Goal: Information Seeking & Learning: Learn about a topic

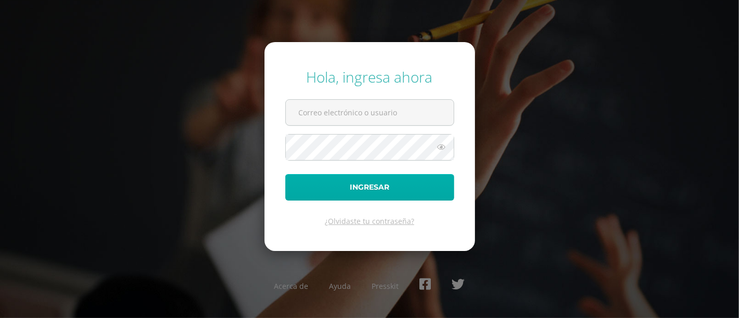
type input "castro.je@continentalamericano.edu.gt"
click at [339, 185] on button "Ingresar" at bounding box center [369, 187] width 169 height 27
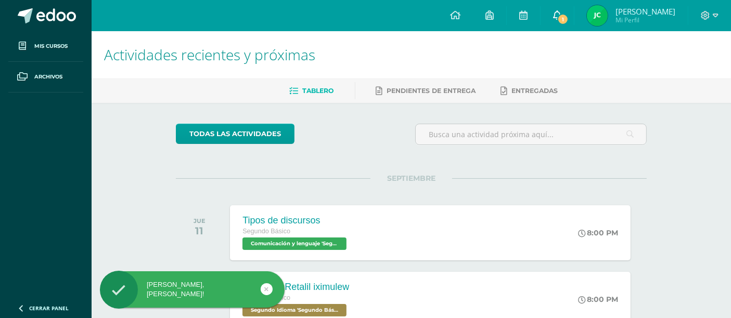
click at [568, 9] on link "1" at bounding box center [556, 15] width 33 height 31
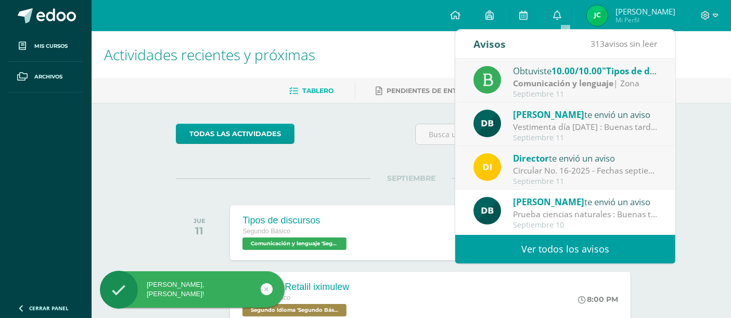
click at [560, 82] on strong "Comunicación y lenguaje" at bounding box center [563, 82] width 100 height 11
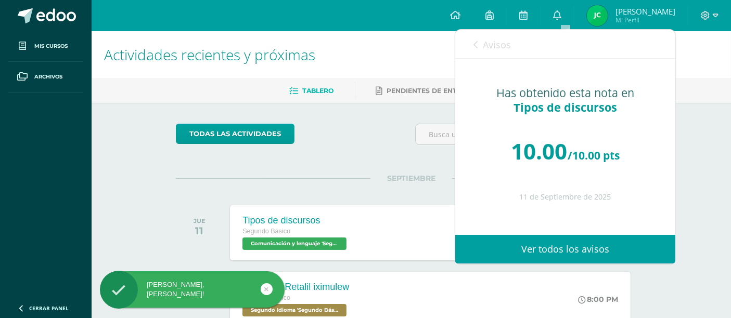
click at [482, 43] on link "Avisos" at bounding box center [491, 45] width 37 height 30
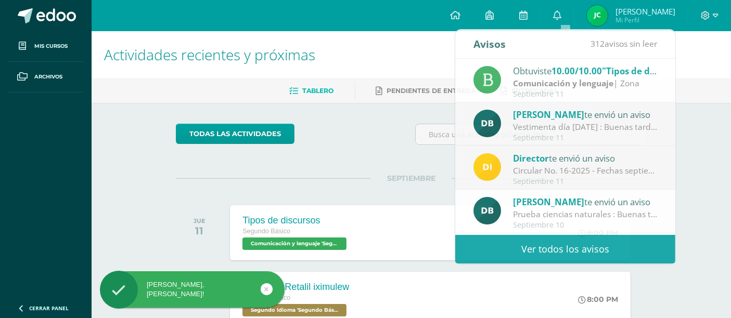
click at [323, 130] on div "todas las Actividades" at bounding box center [272, 139] width 200 height 30
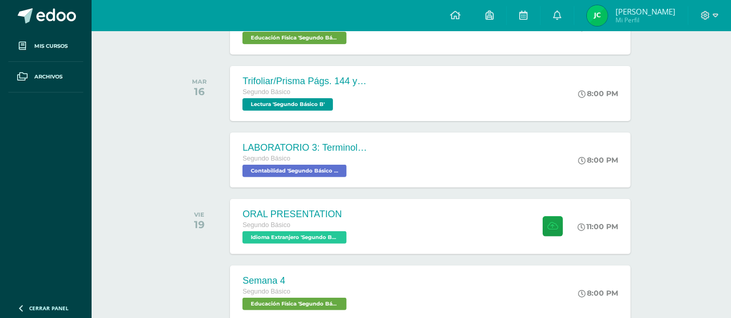
scroll to position [340, 0]
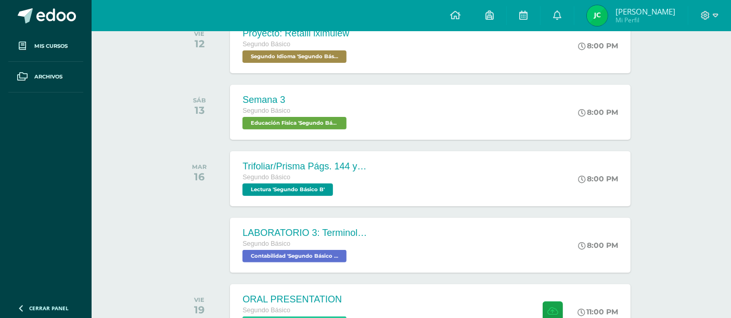
scroll to position [339, 0]
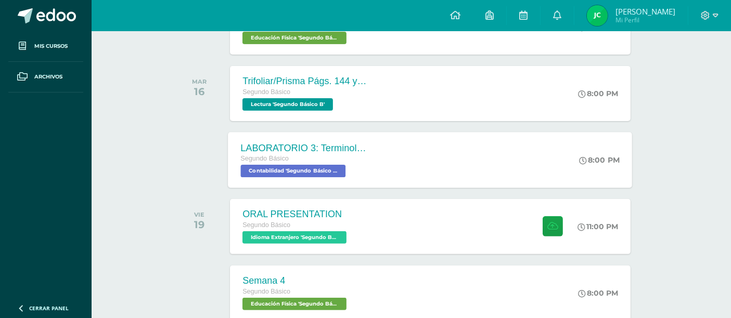
click at [374, 166] on div "LABORATORIO 3: Terminología de la cuenta. Segundo Básico Contabilidad 'Segundo …" at bounding box center [303, 160] width 151 height 56
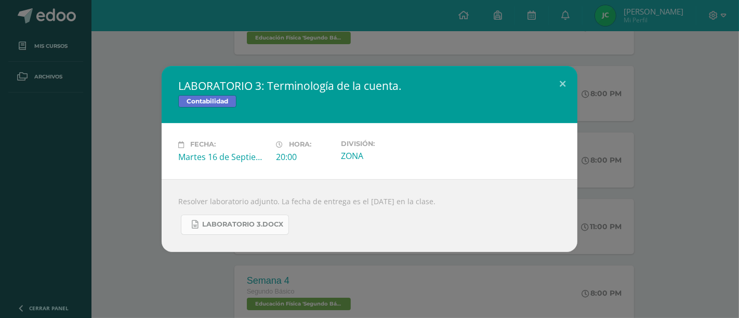
click at [228, 224] on span "LABORATORIO 3.docx" at bounding box center [242, 224] width 81 height 8
click at [560, 85] on button at bounding box center [563, 83] width 30 height 35
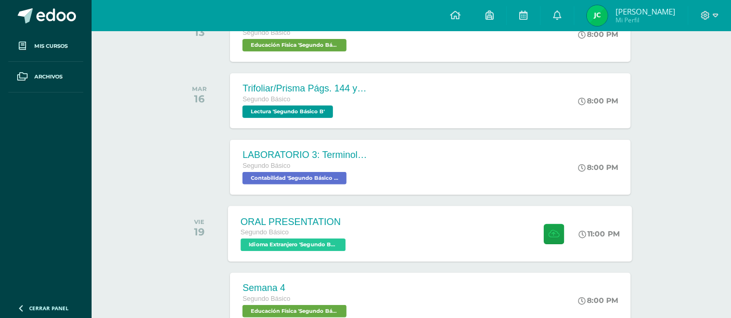
scroll to position [0, 0]
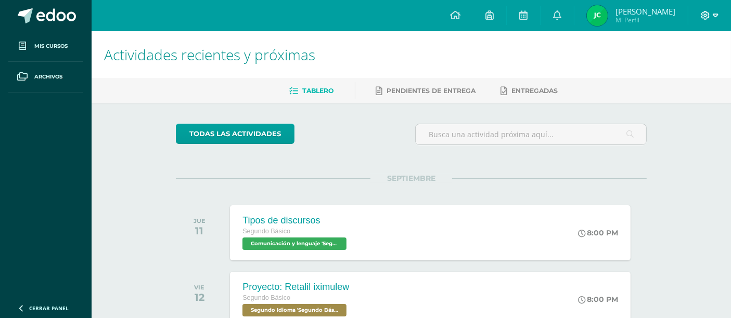
click at [708, 13] on icon at bounding box center [704, 15] width 9 height 9
click at [669, 73] on span "Cerrar sesión" at bounding box center [682, 71] width 47 height 10
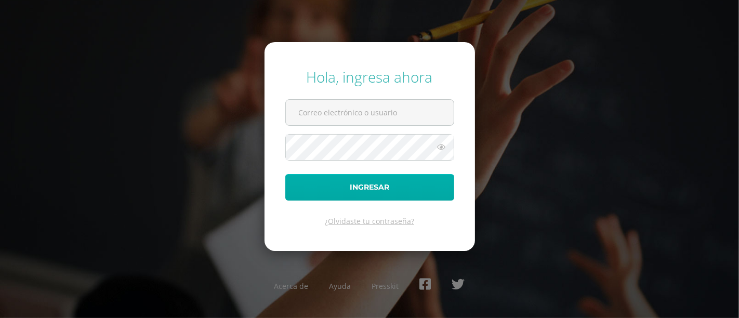
type input "castro.je@continentalamericano.edu.gt"
click at [344, 176] on button "Ingresar" at bounding box center [369, 187] width 169 height 27
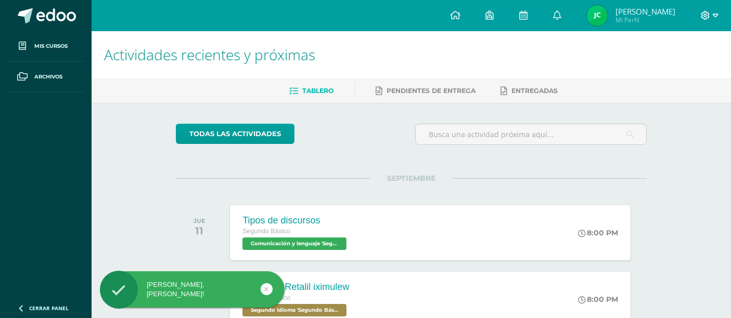
click at [704, 11] on icon at bounding box center [705, 15] width 9 height 9
click at [684, 69] on span "Cerrar sesión" at bounding box center [682, 71] width 47 height 10
